Goal: Check status

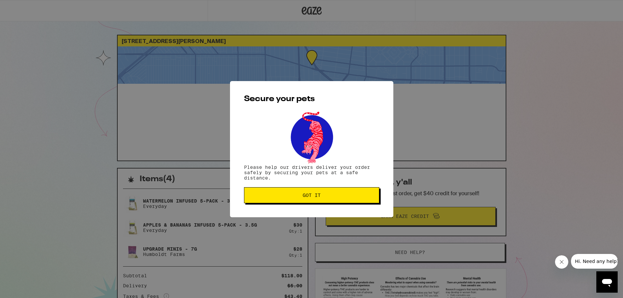
click at [310, 197] on span "Got it" at bounding box center [312, 195] width 18 height 5
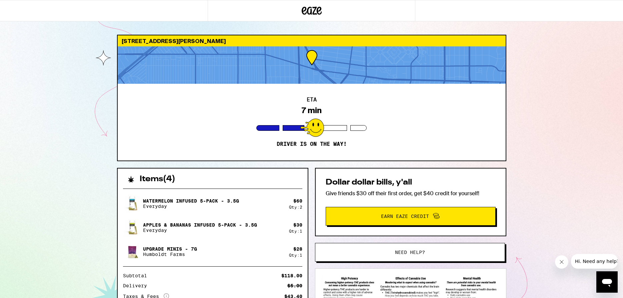
click at [61, 209] on div "8383 Wilshire Blvd Beverly Hills 90211 ETA 7 min Driver is on the way! Items ( …" at bounding box center [311, 196] width 623 height 392
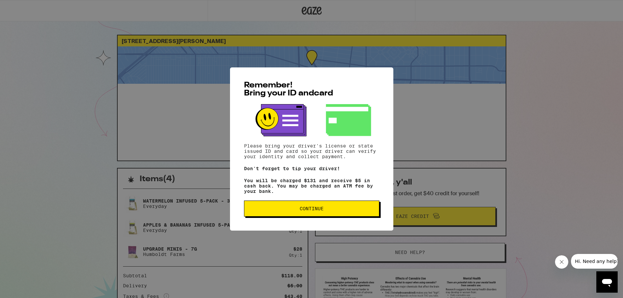
click at [291, 213] on button "Continue" at bounding box center [311, 208] width 135 height 16
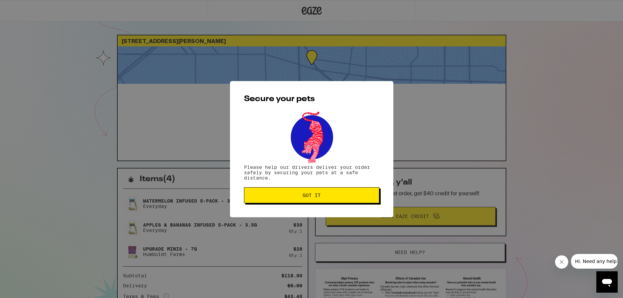
click at [309, 197] on span "Got it" at bounding box center [312, 195] width 18 height 5
click at [305, 197] on span "Got it" at bounding box center [312, 195] width 18 height 5
